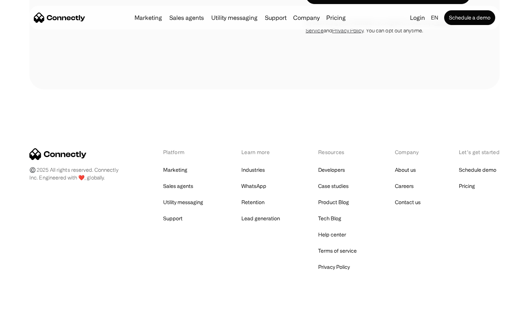
scroll to position [1077, 0]
